Goal: Task Accomplishment & Management: Complete application form

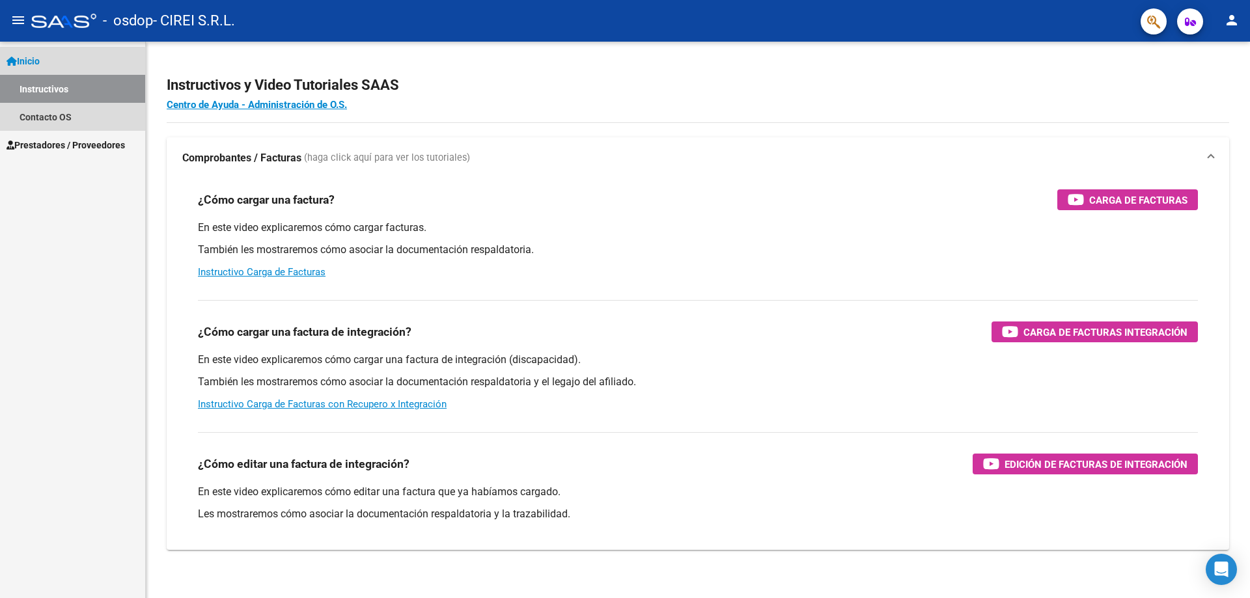
click at [48, 90] on link "Instructivos" at bounding box center [72, 89] width 145 height 28
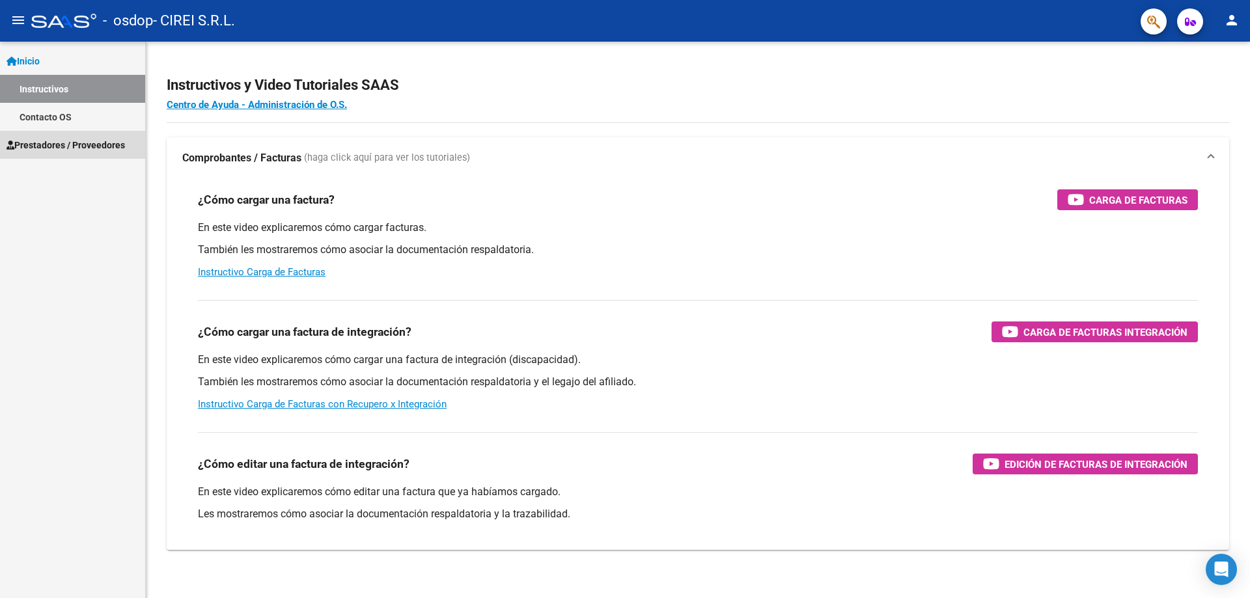
click at [63, 137] on link "Prestadores / Proveedores" at bounding box center [72, 145] width 145 height 28
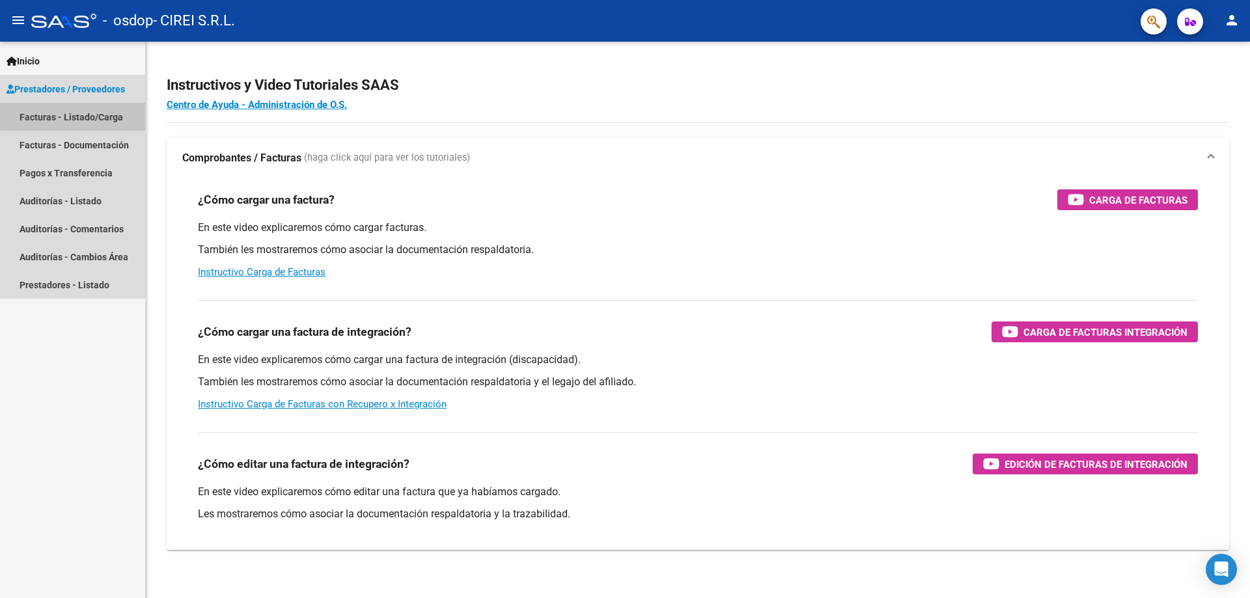
click at [107, 113] on link "Facturas - Listado/Carga" at bounding box center [72, 117] width 145 height 28
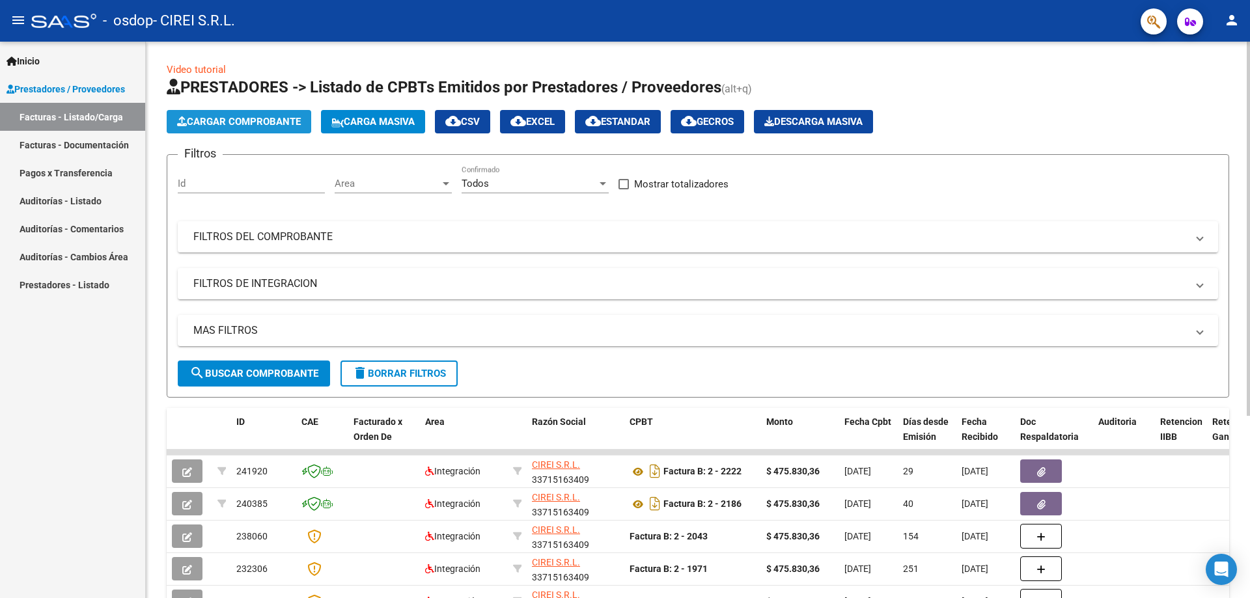
click at [249, 127] on span "Cargar Comprobante" at bounding box center [239, 122] width 124 height 12
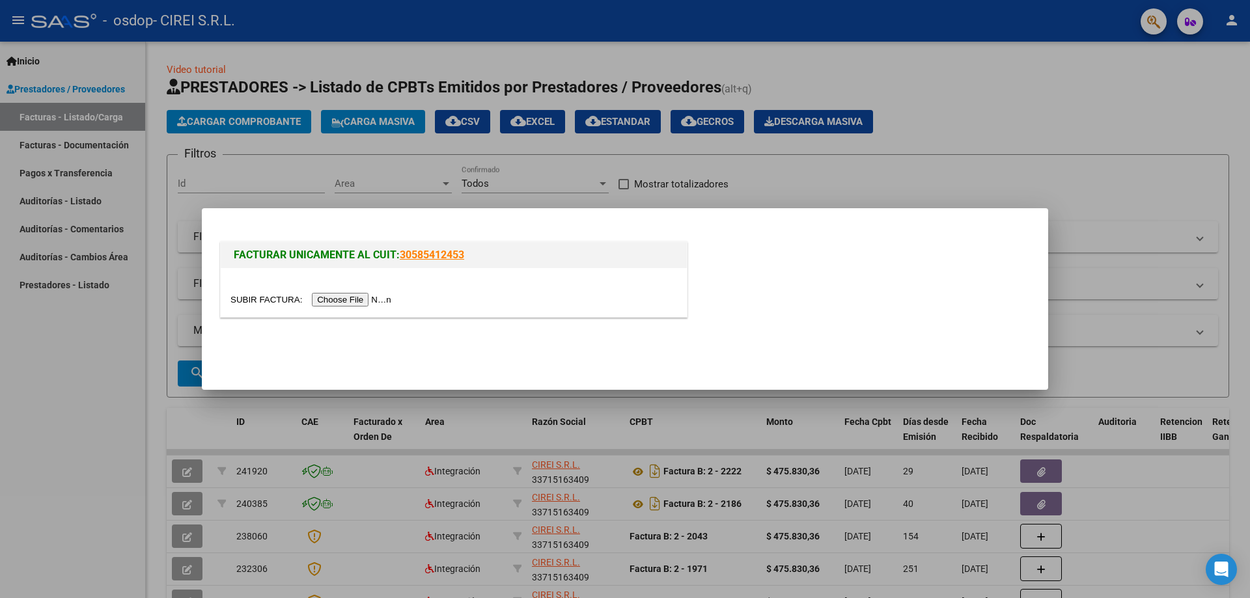
click at [338, 300] on input "file" at bounding box center [312, 300] width 165 height 14
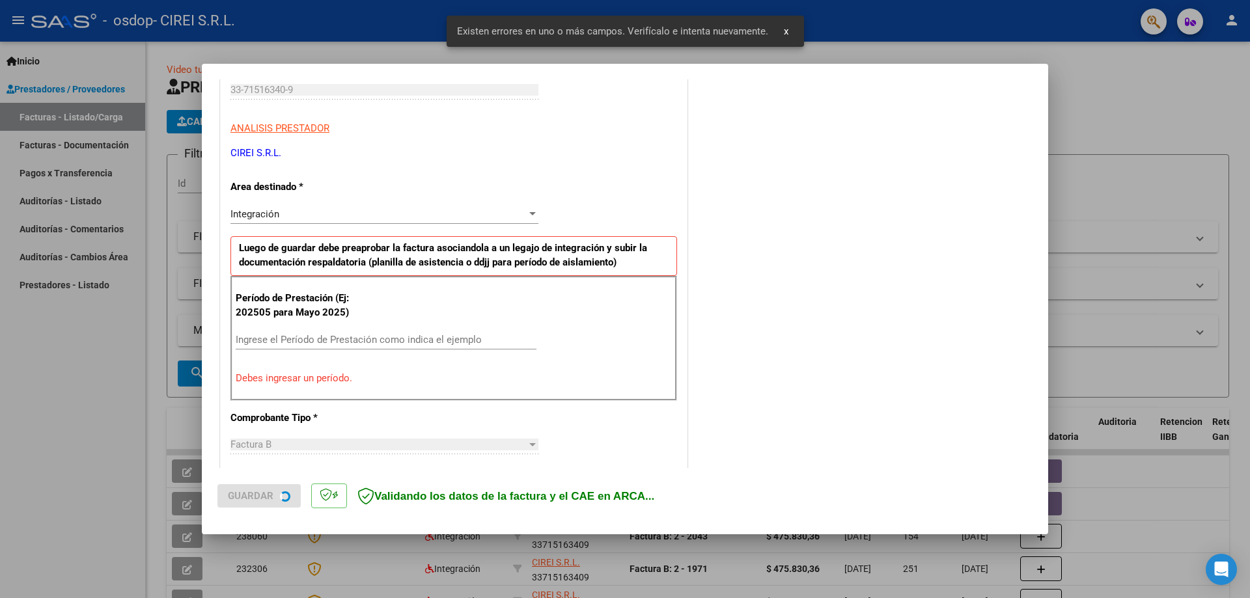
scroll to position [234, 0]
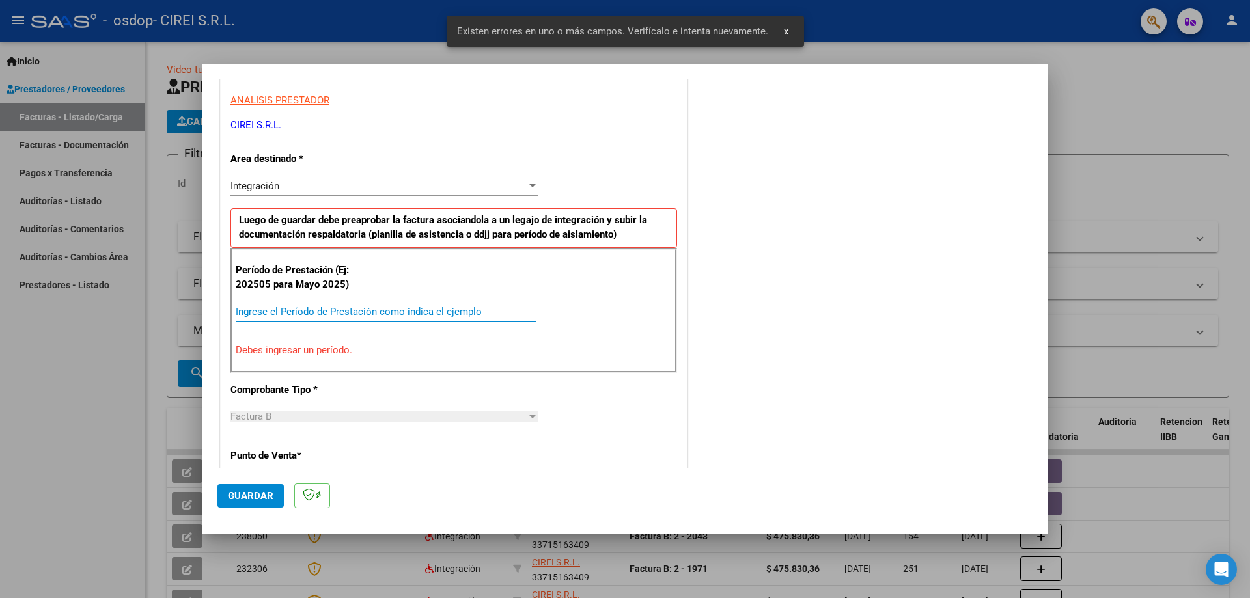
click at [307, 308] on input "Ingrese el Período de Prestación como indica el ejemplo" at bounding box center [386, 312] width 301 height 12
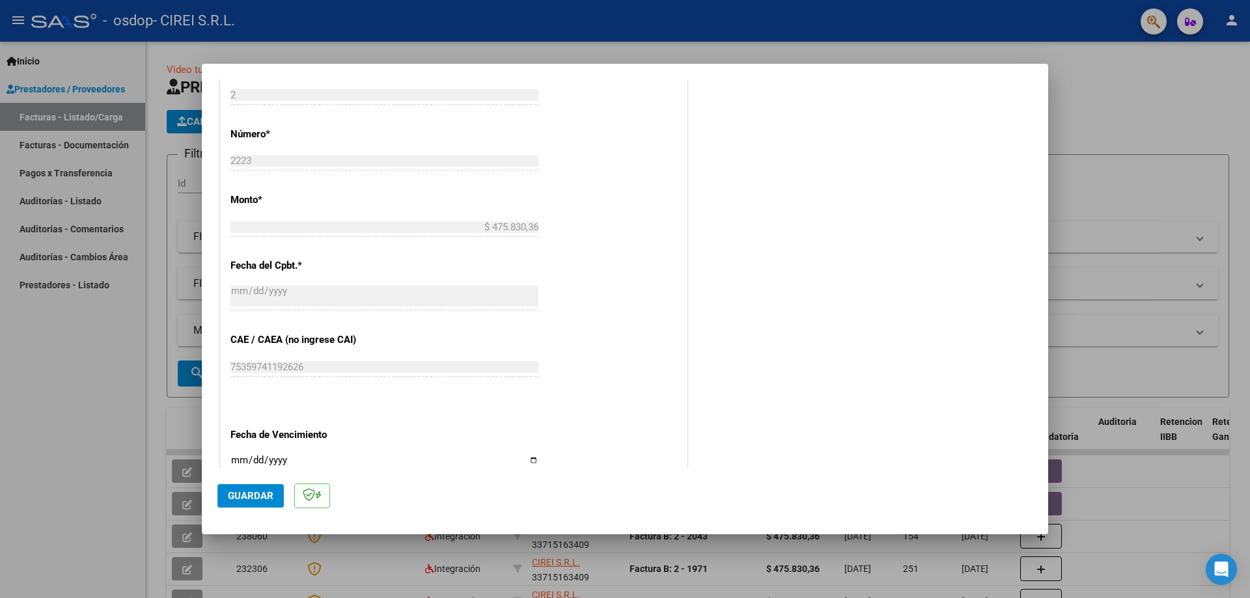
scroll to position [625, 0]
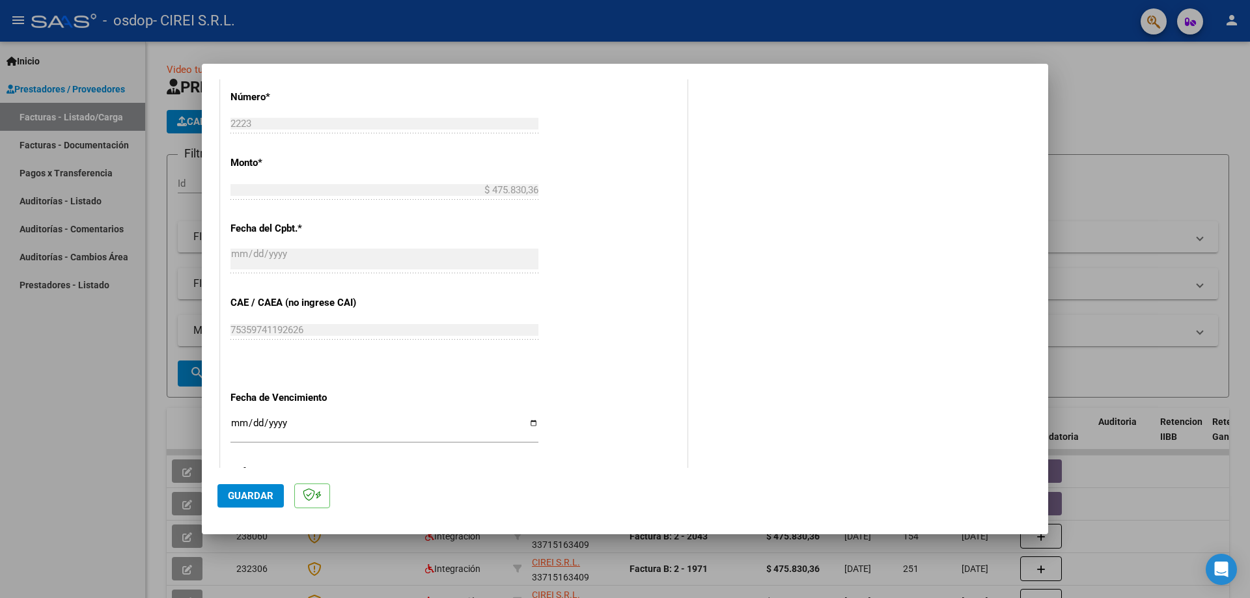
type input "202508"
click at [531, 422] on input "Ingresar la fecha" at bounding box center [384, 428] width 308 height 21
type input "[DATE]"
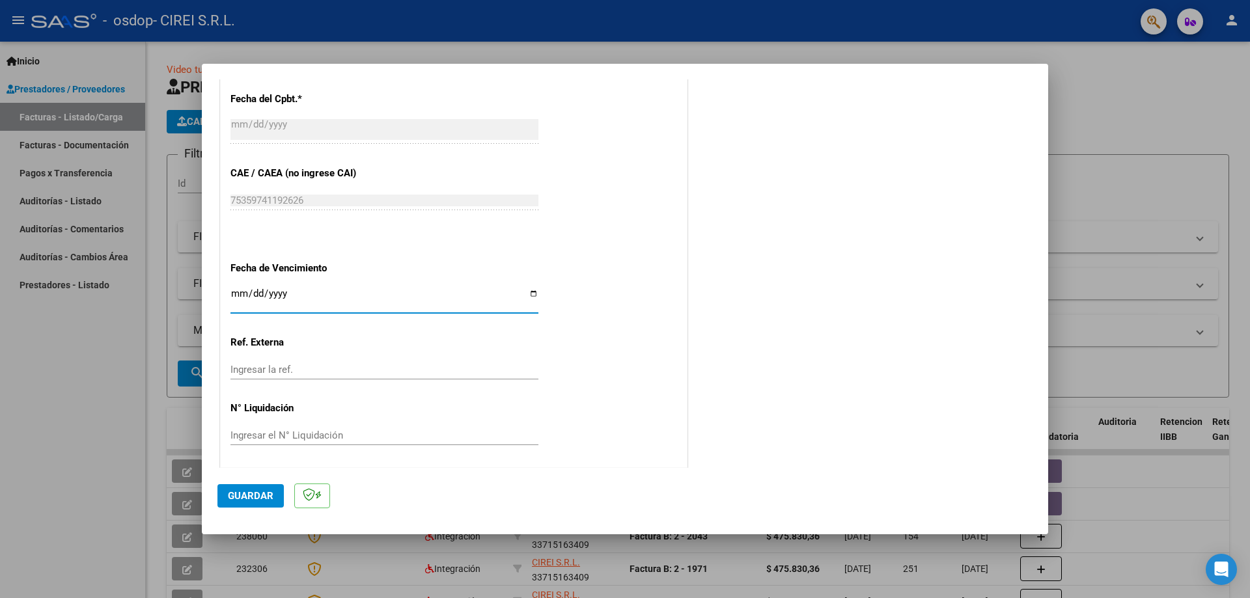
scroll to position [757, 0]
click at [259, 502] on button "Guardar" at bounding box center [250, 495] width 66 height 23
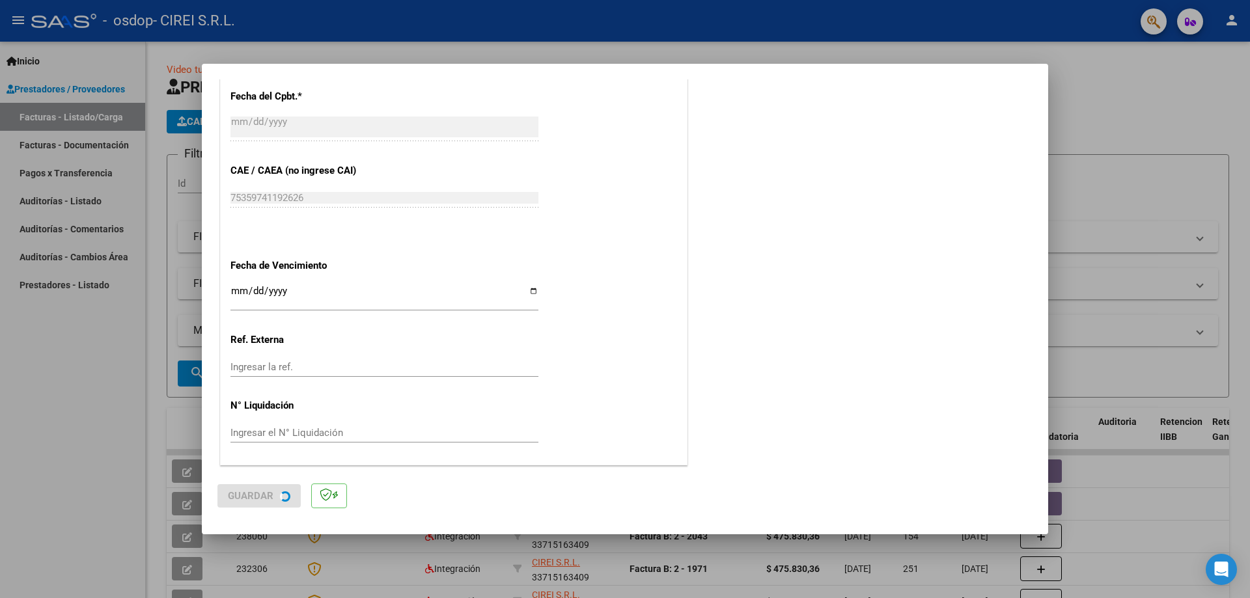
scroll to position [0, 0]
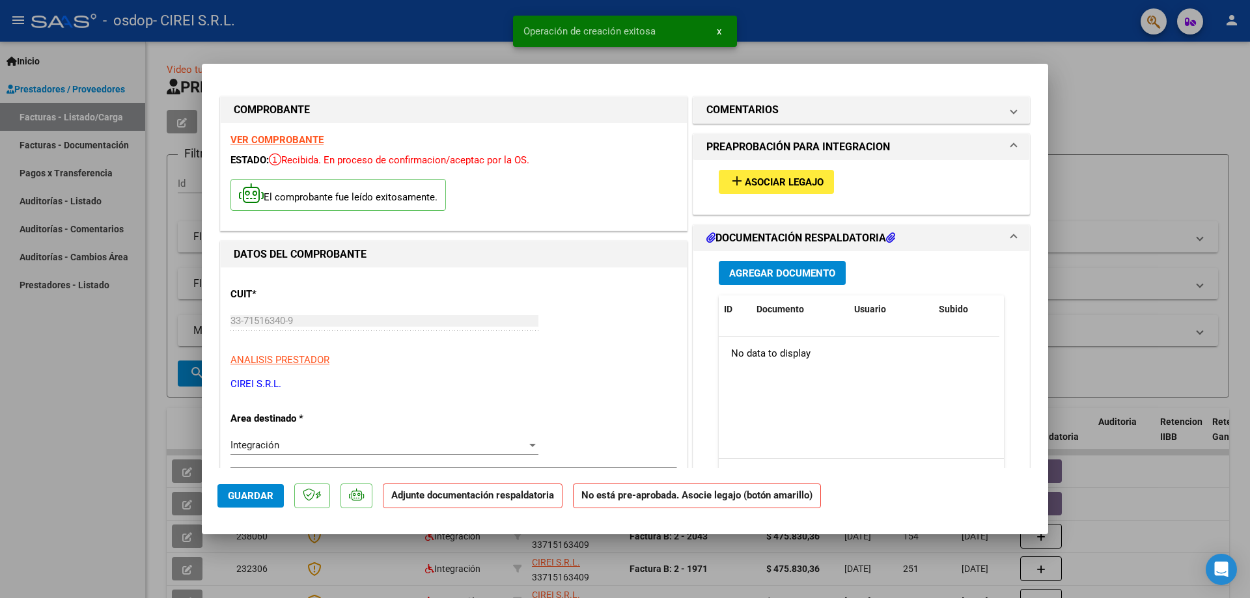
click at [745, 178] on span "Asociar Legajo" at bounding box center [784, 182] width 79 height 12
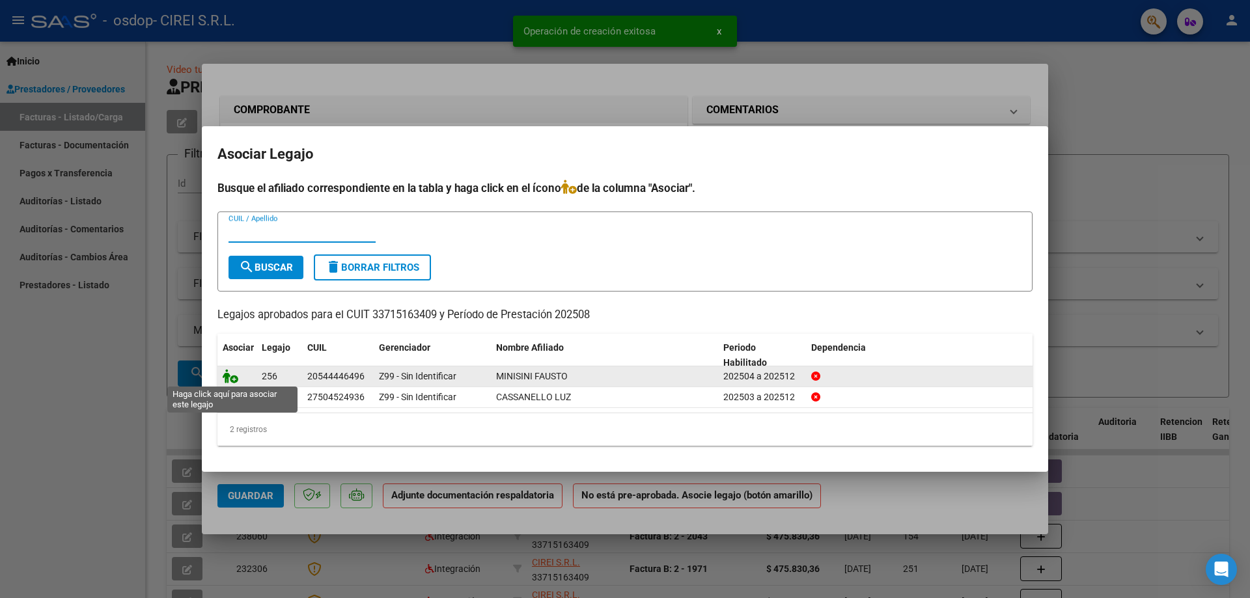
click at [230, 377] on icon at bounding box center [231, 376] width 16 height 14
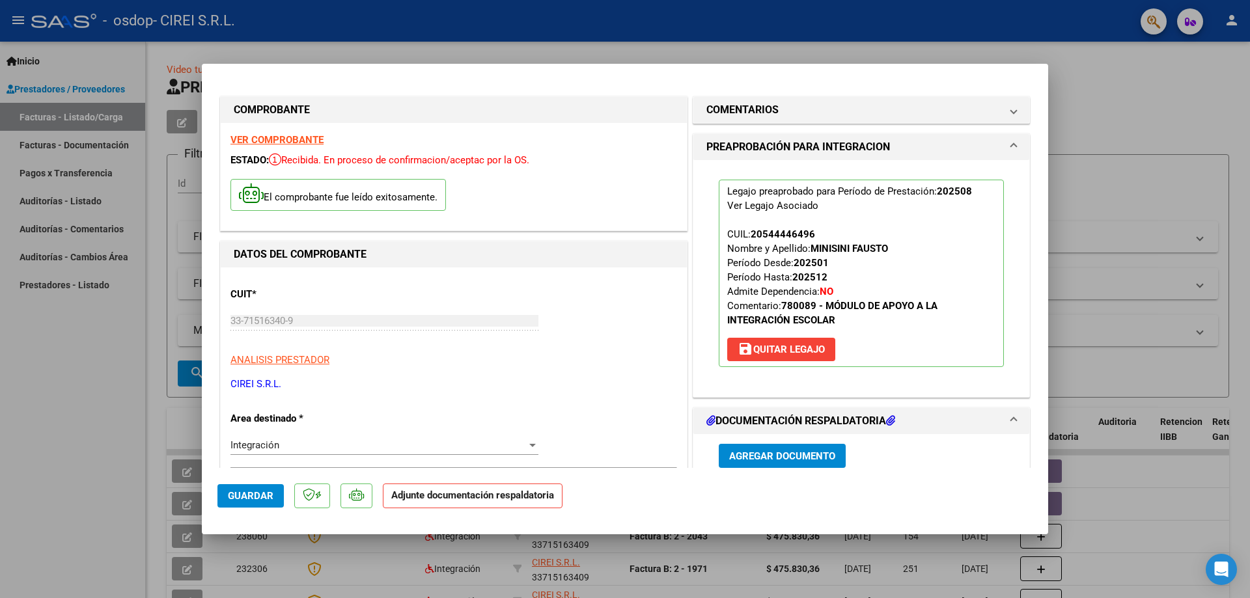
click at [765, 461] on span "Agregar Documento" at bounding box center [782, 456] width 106 height 12
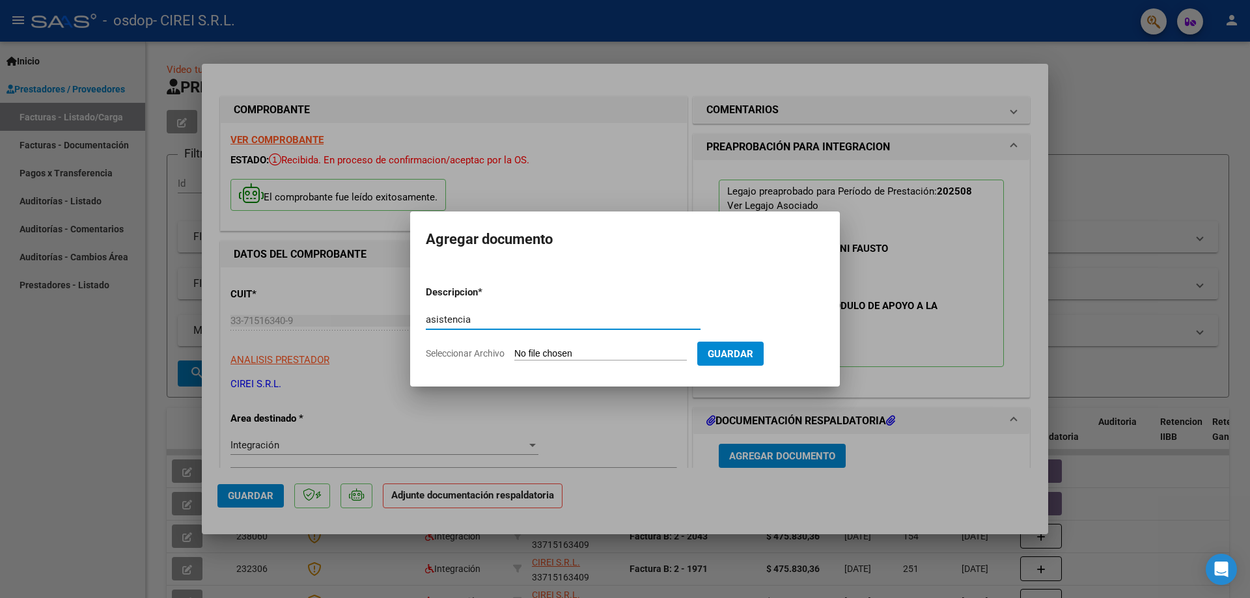
type input "asistencia"
click at [579, 355] on input "Seleccionar Archivo" at bounding box center [600, 354] width 172 height 12
click at [586, 348] on input "Seleccionar Archivo" at bounding box center [600, 354] width 172 height 12
type input "C:\fakepath\asistencia [PERSON_NAME].pdf"
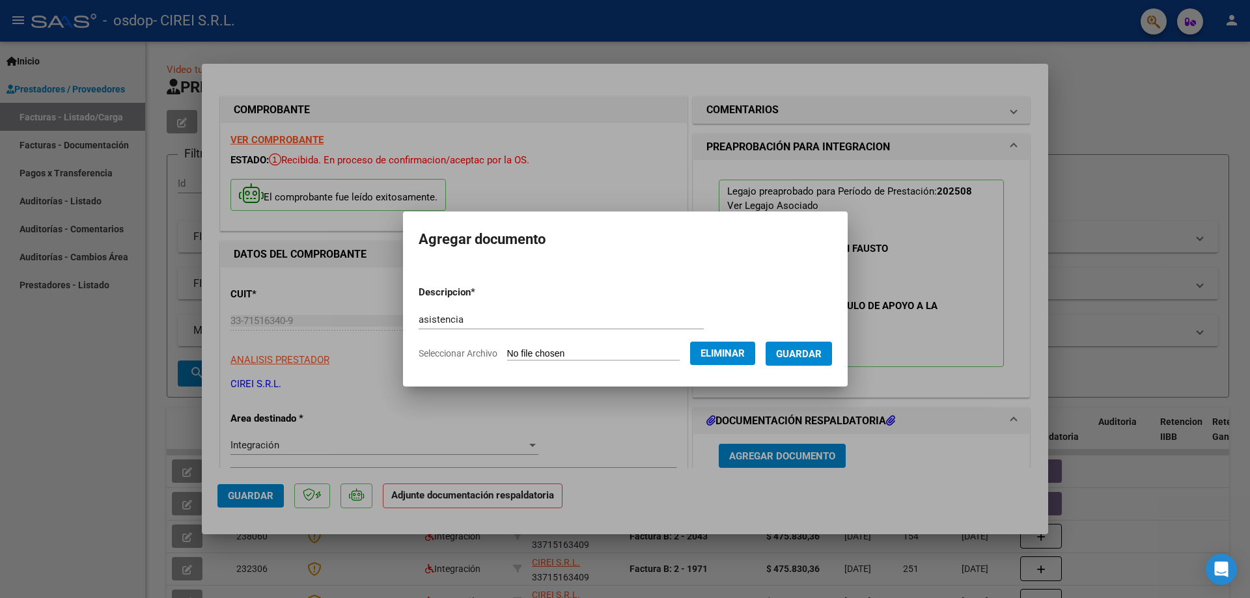
click at [821, 351] on span "Guardar" at bounding box center [799, 354] width 46 height 12
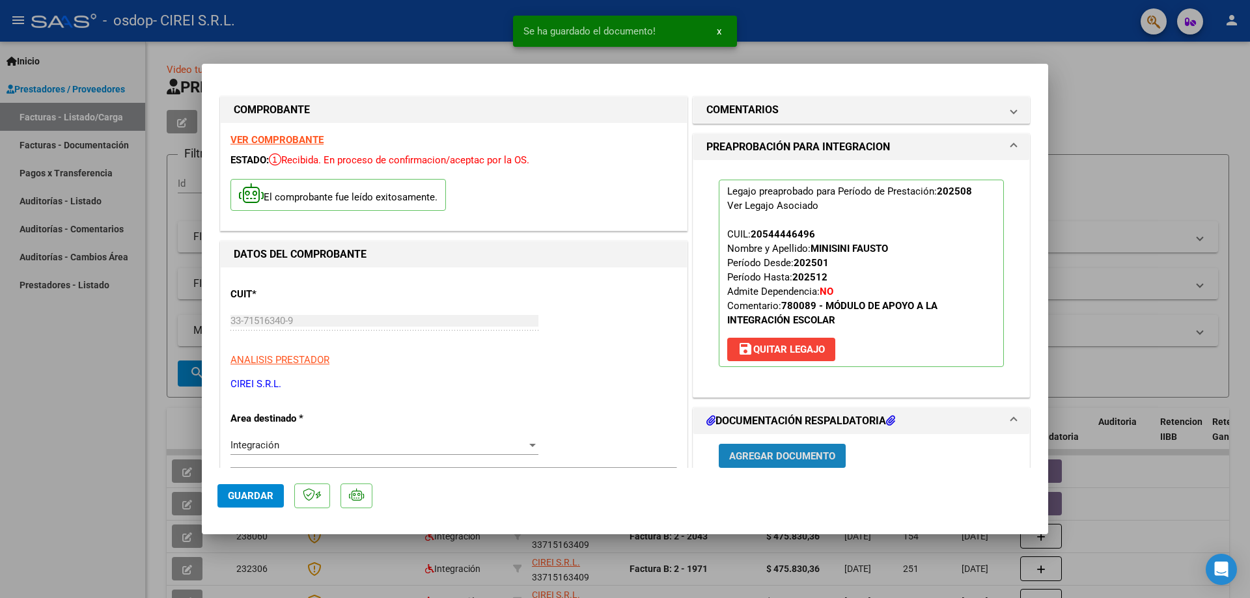
click at [780, 458] on span "Agregar Documento" at bounding box center [782, 456] width 106 height 12
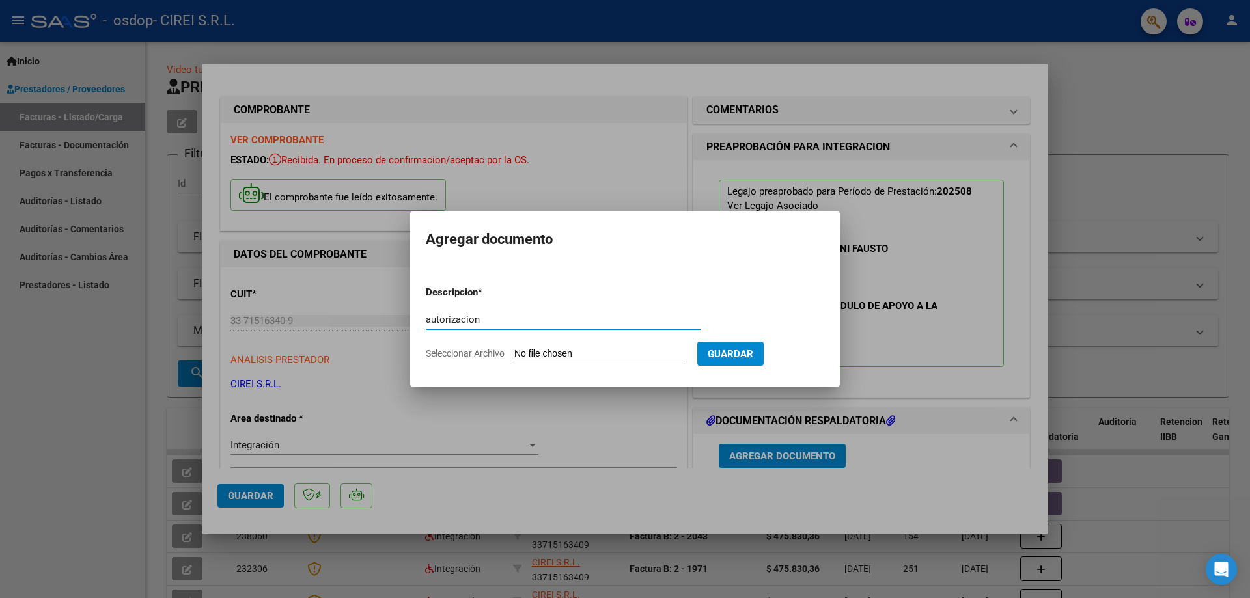
type input "autorizacion"
click at [560, 355] on input "Seleccionar Archivo" at bounding box center [600, 354] width 172 height 12
type input "C:\fakepath\autorizacion [PERSON_NAME] 2025.pdf"
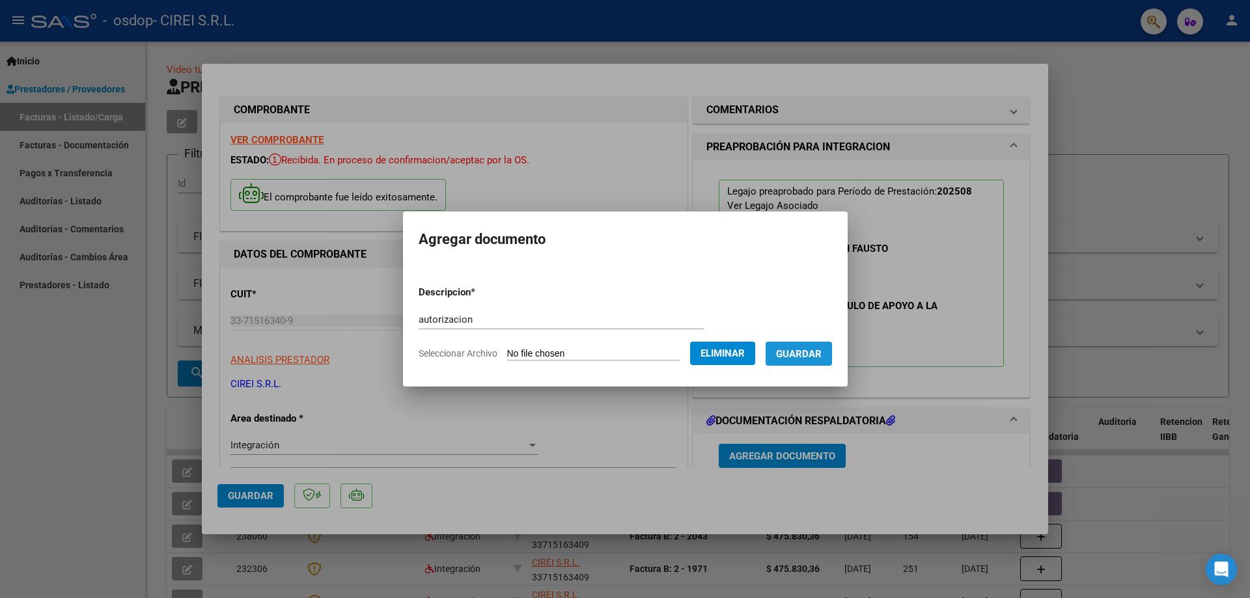
click at [812, 358] on span "Guardar" at bounding box center [799, 354] width 46 height 12
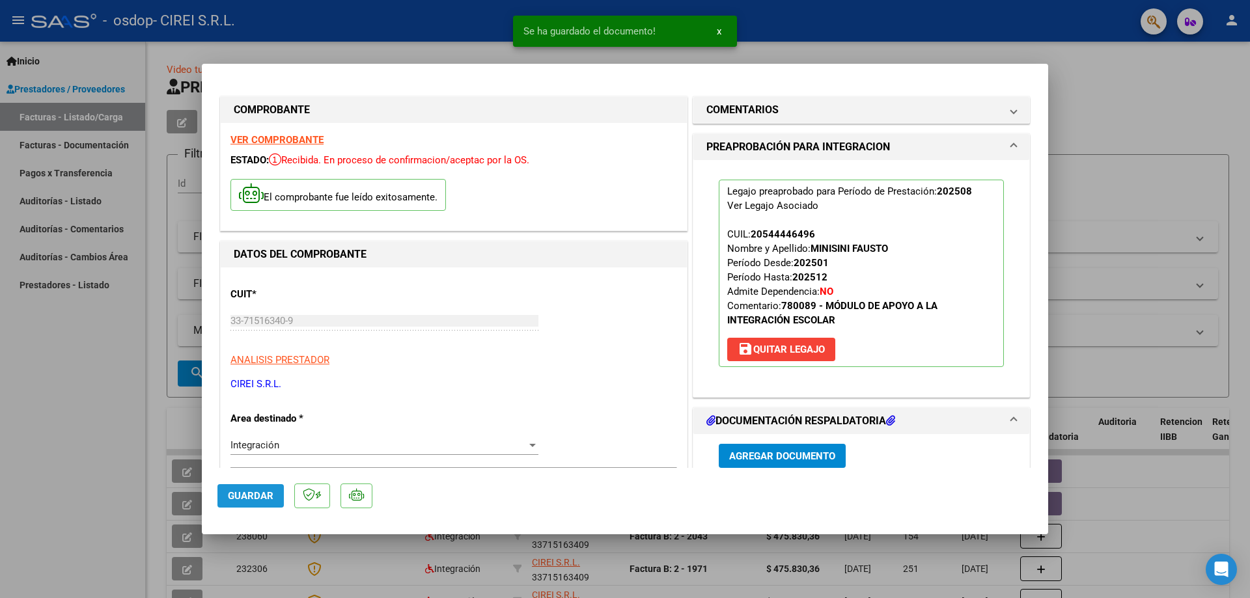
click at [264, 495] on span "Guardar" at bounding box center [251, 496] width 46 height 12
click at [1138, 232] on div at bounding box center [625, 299] width 1250 height 598
